Goal: Find specific page/section: Find specific page/section

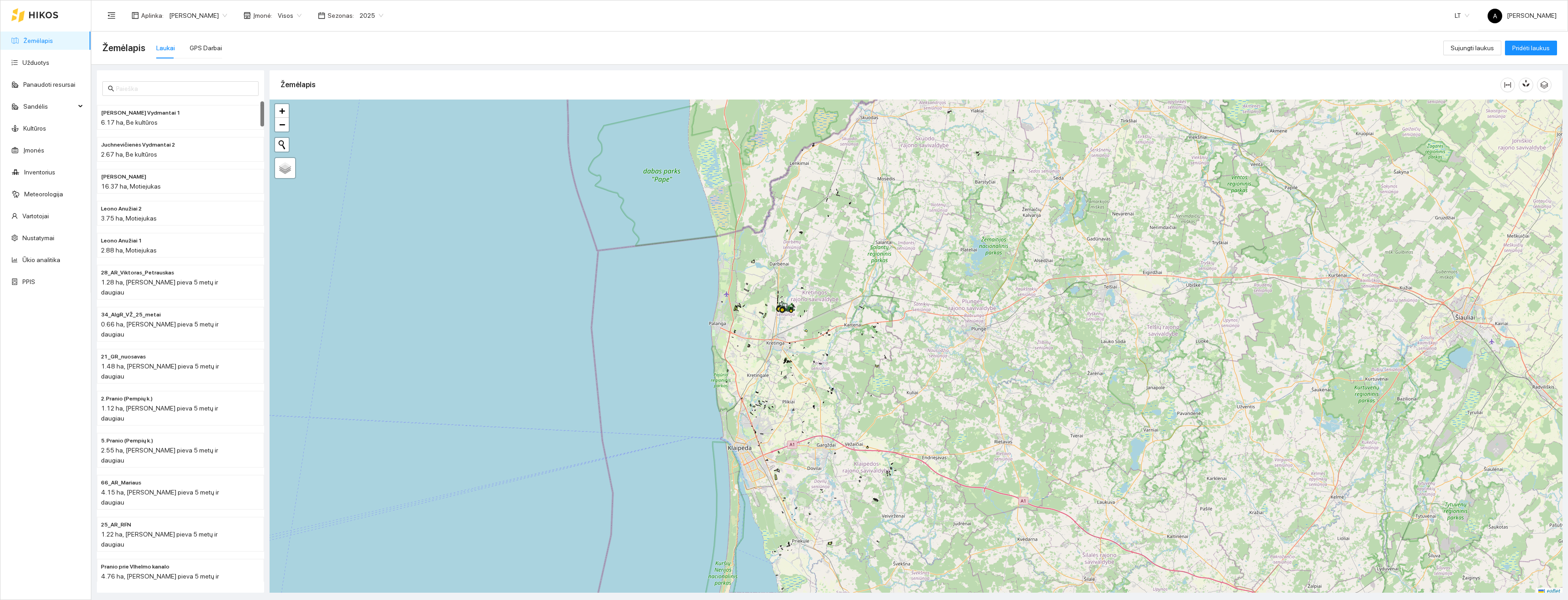
drag, startPoint x: 205, startPoint y: 42, endPoint x: 212, endPoint y: 67, distance: 26.0
click at [205, 42] on div "GPS Darbai" at bounding box center [206, 48] width 32 height 21
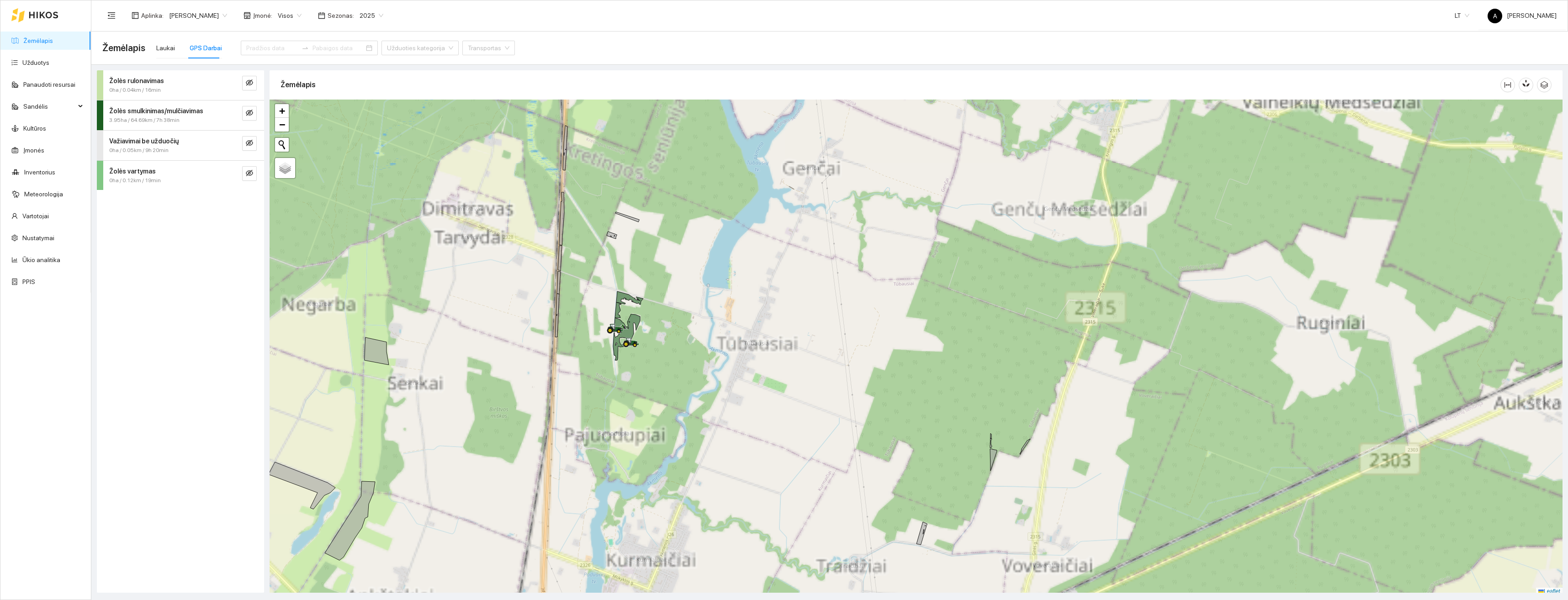
scroll to position [3, 0]
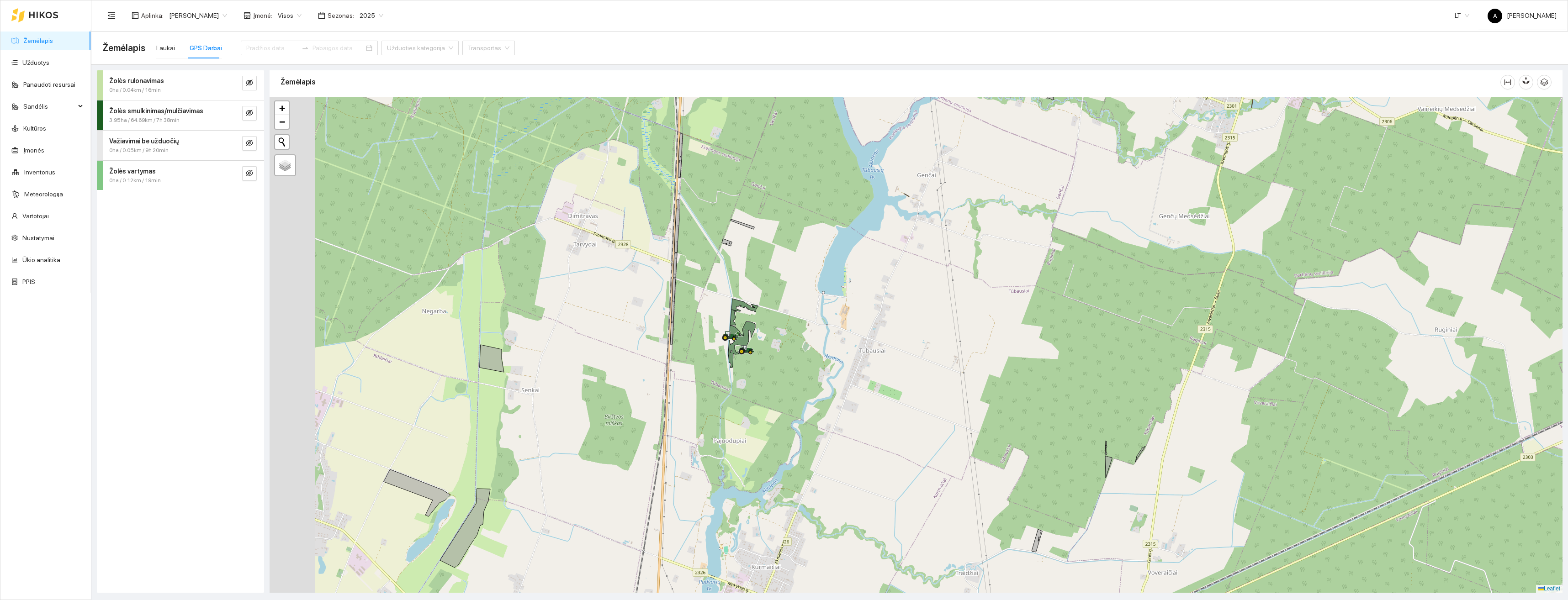
drag, startPoint x: 702, startPoint y: 309, endPoint x: 824, endPoint y: 322, distance: 122.7
click at [825, 320] on div "+ − Nieko nerasta. Bandykite dar kartą. Žemėlapis Palydovas Leaflet" at bounding box center [916, 344] width 1293 height 496
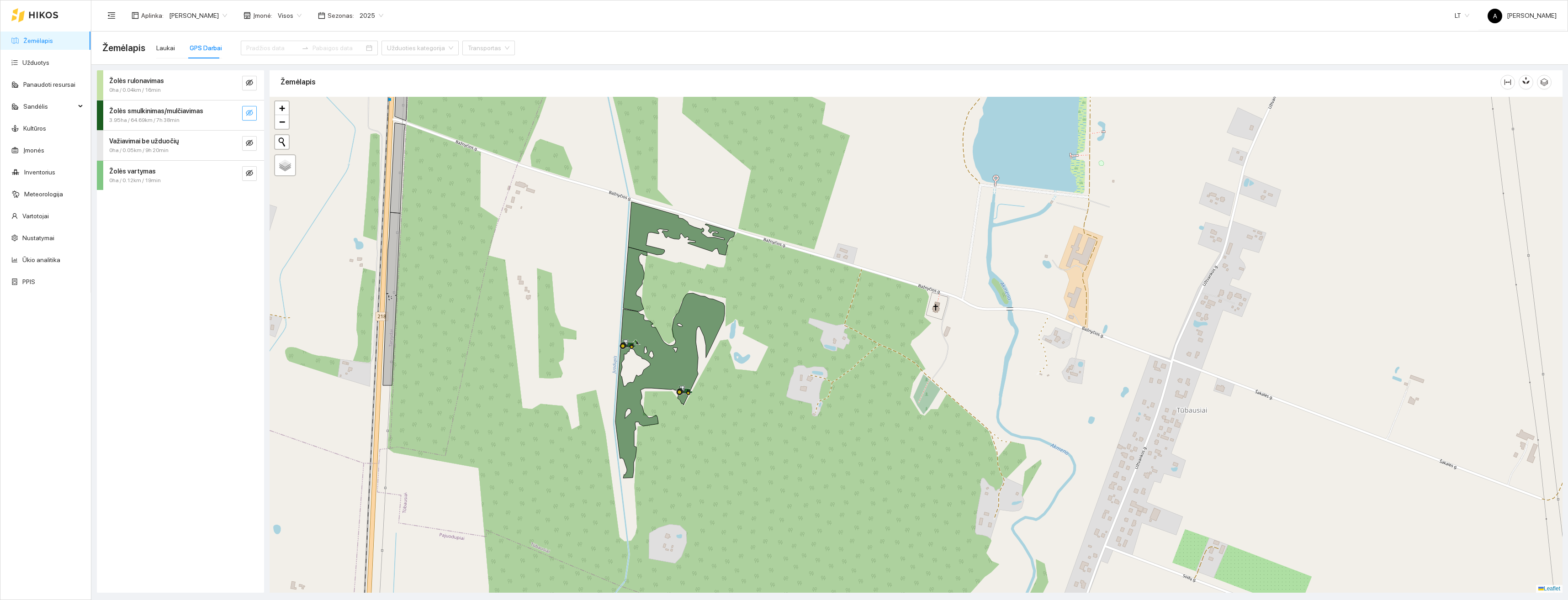
click at [248, 114] on icon "eye-invisible" at bounding box center [249, 113] width 8 height 8
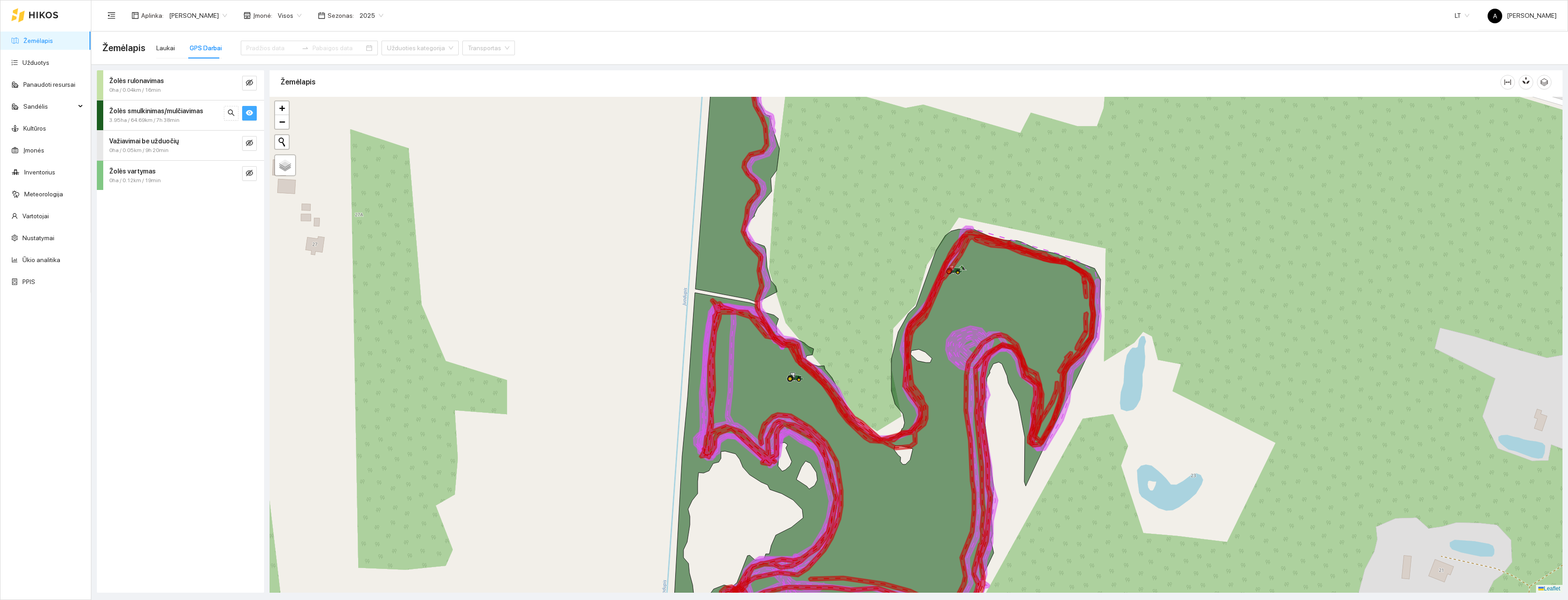
drag, startPoint x: 827, startPoint y: 291, endPoint x: 896, endPoint y: 460, distance: 182.5
click at [896, 460] on div "+ − Nieko nerasta. Bandykite dar kartą. Leaflet" at bounding box center [916, 344] width 1293 height 496
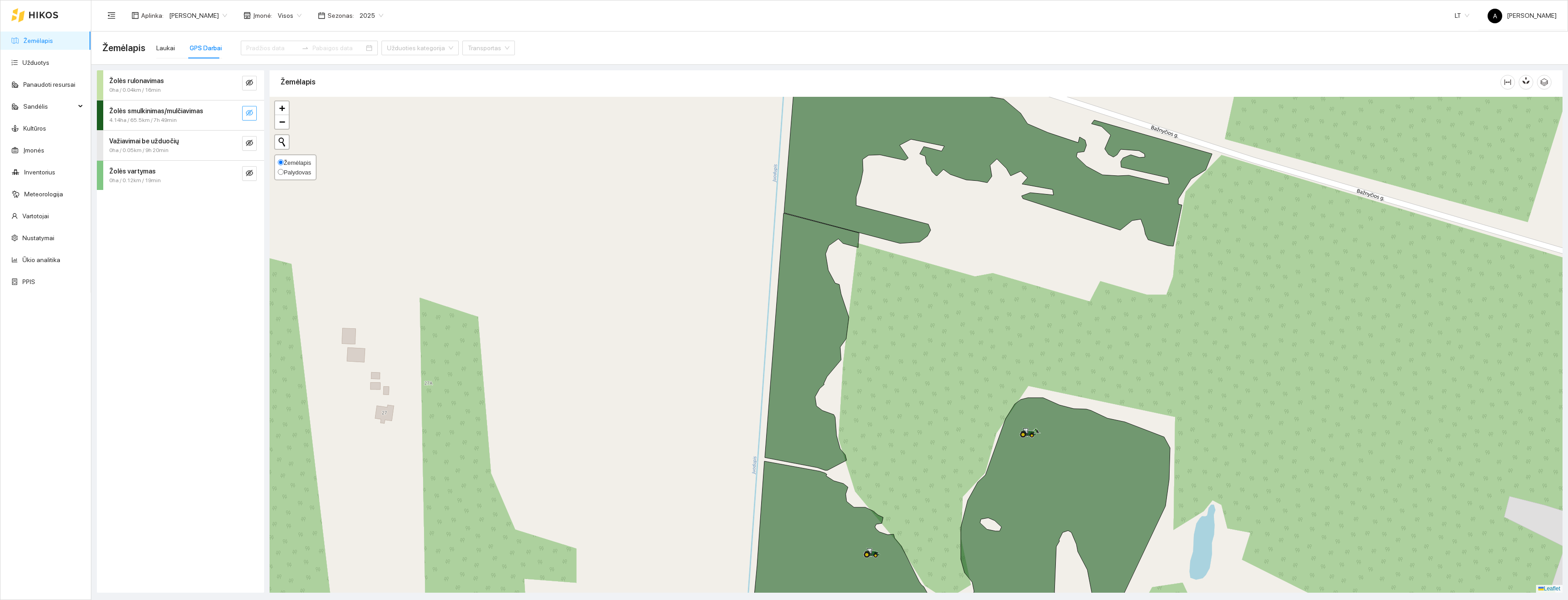
click at [280, 170] on input "Palydovas" at bounding box center [280, 172] width 6 height 6
radio input "true"
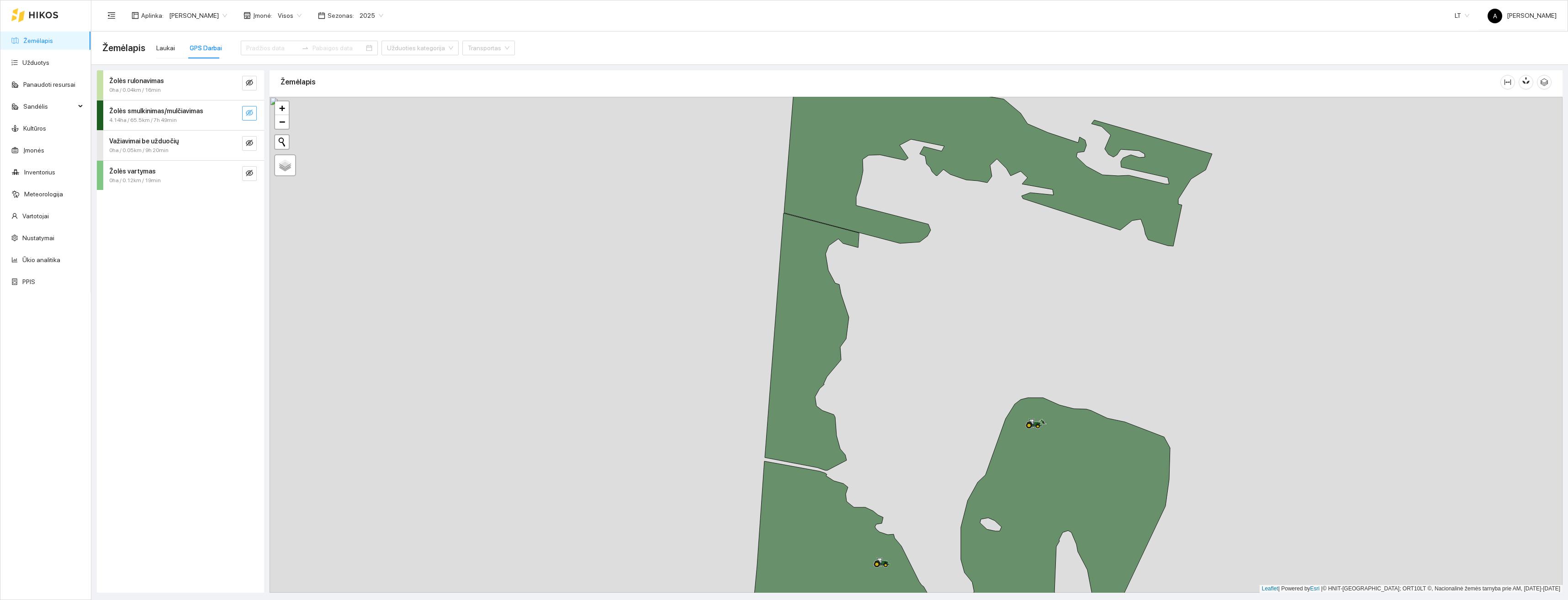
click at [251, 117] on span "eye-invisible" at bounding box center [249, 113] width 8 height 8
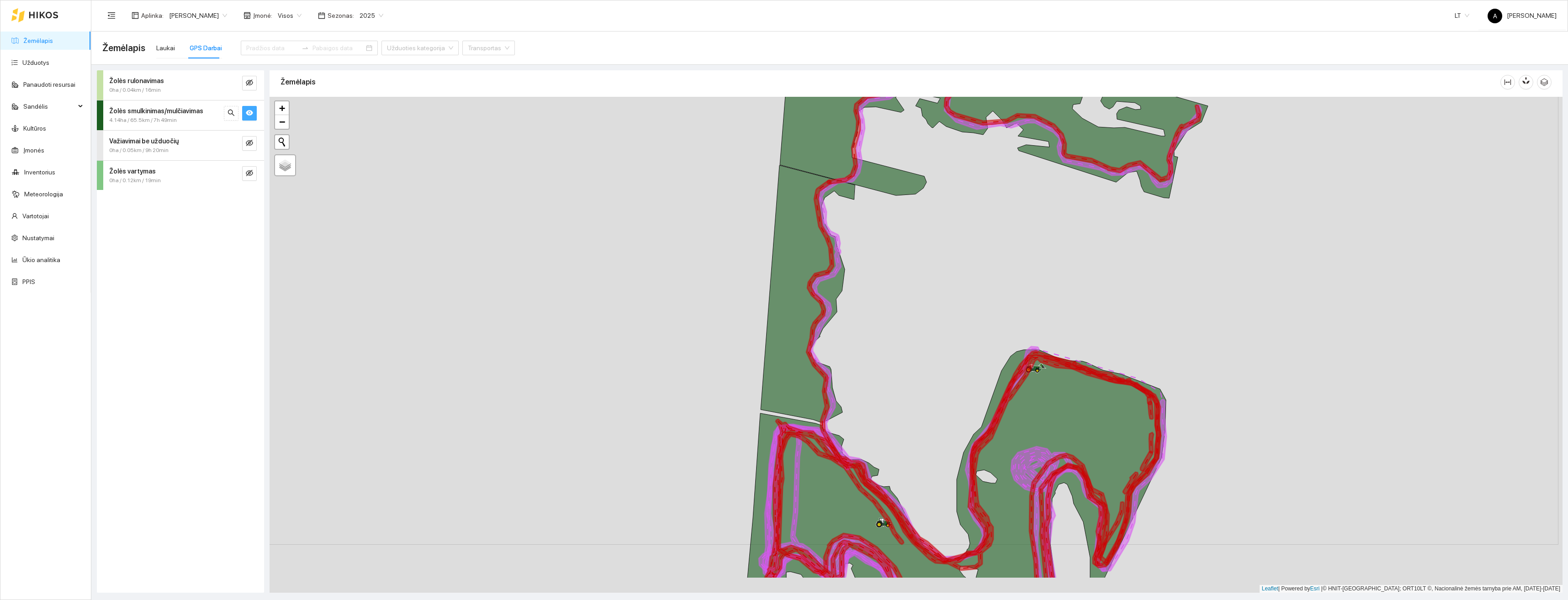
drag, startPoint x: 914, startPoint y: 388, endPoint x: 910, endPoint y: 336, distance: 52.2
click at [911, 337] on div "+ − Nieko nerasta. Bandykite dar kartą. Leaflet" at bounding box center [916, 344] width 1293 height 496
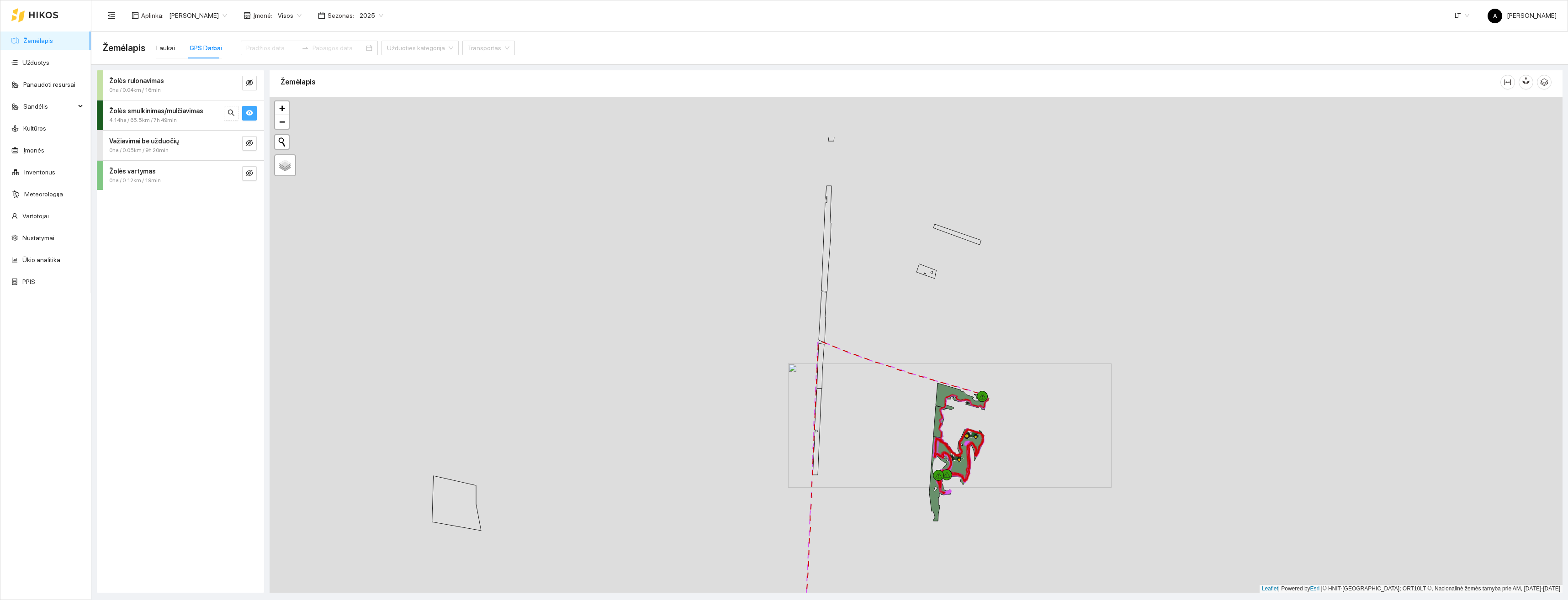
drag, startPoint x: 973, startPoint y: 385, endPoint x: 973, endPoint y: 400, distance: 15.0
click at [973, 418] on div "+ − Nieko nerasta. Bandykite dar kartą. Leaflet" at bounding box center [916, 344] width 1293 height 496
drag, startPoint x: 1037, startPoint y: 453, endPoint x: 1037, endPoint y: 446, distance: 7.0
click at [1037, 446] on div "+ − Nieko nerasta. Bandykite dar kartą. Leaflet" at bounding box center [916, 344] width 1293 height 496
